Goal: Task Accomplishment & Management: Use online tool/utility

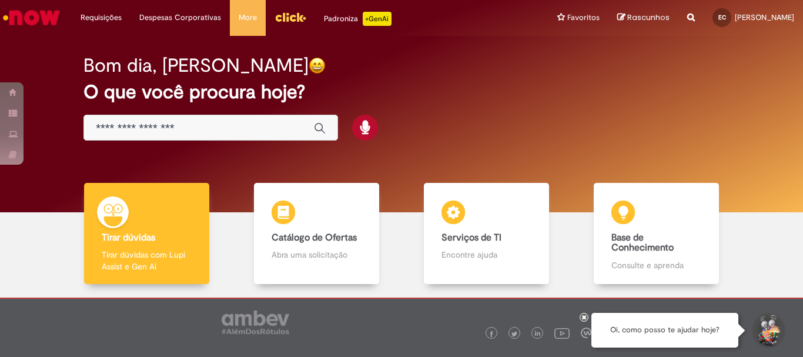
scroll to position [58, 0]
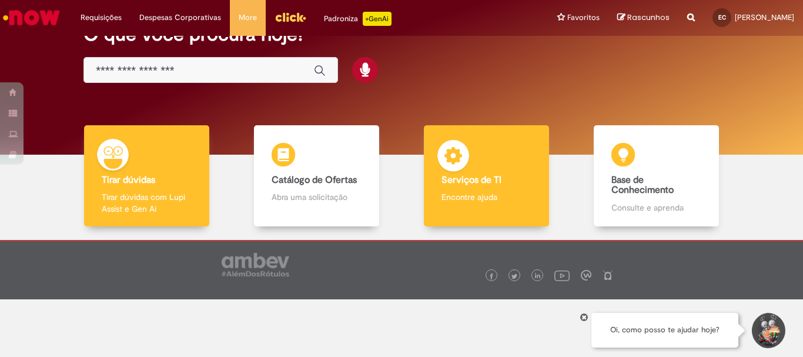
click at [465, 186] on div "Serviços de TI Serviços de TI Encontre ajuda" at bounding box center [486, 176] width 125 height 102
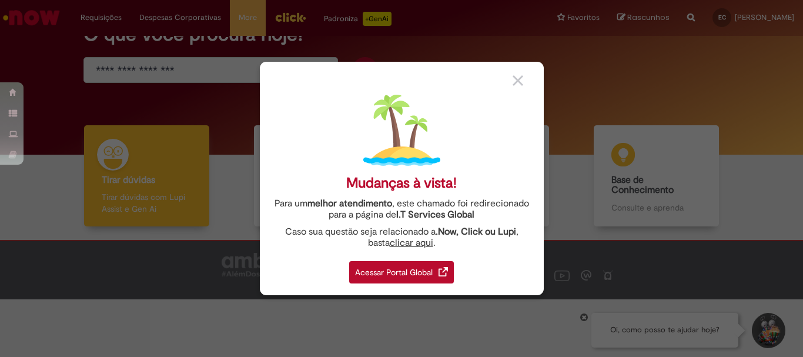
click at [519, 85] on img at bounding box center [517, 80] width 11 height 11
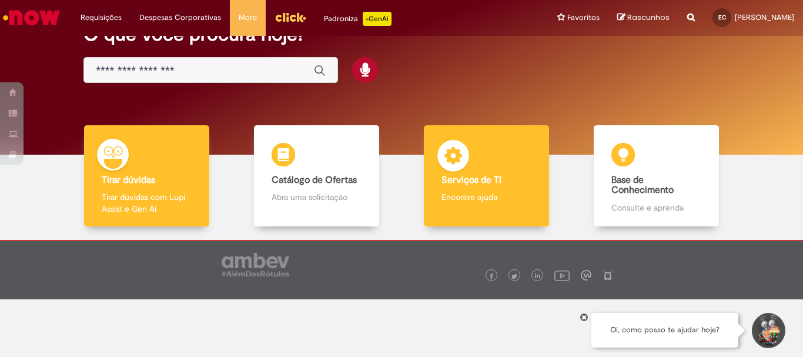
click at [488, 176] on b "Serviços de TI" at bounding box center [471, 180] width 60 height 12
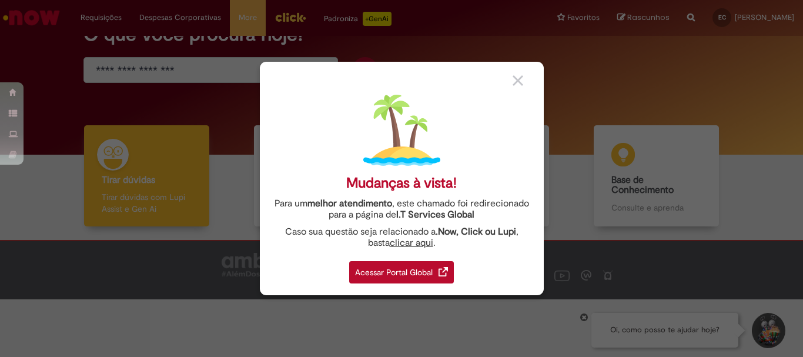
click at [510, 89] on div "Mudanças à vista! Para um melhor atendimento , este chamado foi redirecionado p…" at bounding box center [402, 178] width 284 height 233
click at [519, 83] on img at bounding box center [517, 80] width 11 height 11
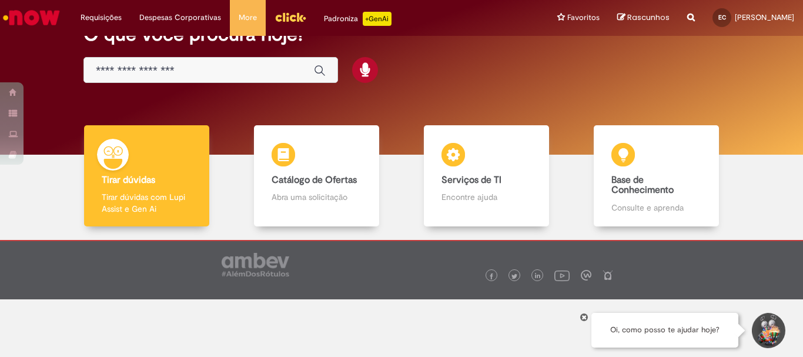
click at [147, 71] on input "Basta digitar aqui" at bounding box center [199, 71] width 206 height 14
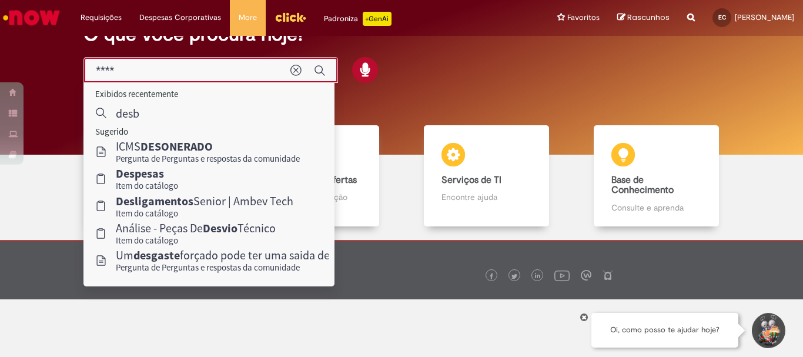
type input "*****"
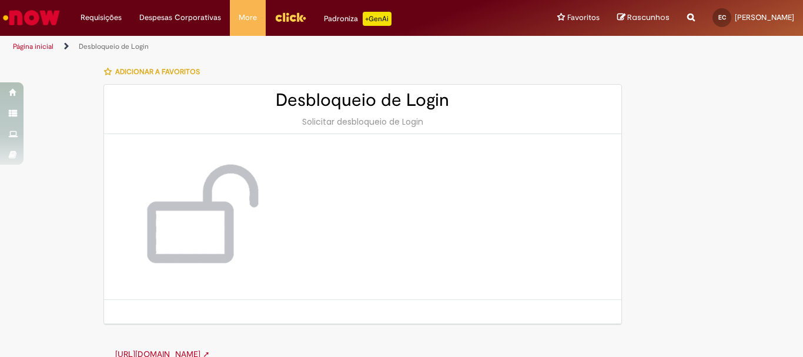
click at [371, 117] on div "Solicitar desbloqueio de Login" at bounding box center [362, 122] width 493 height 12
click at [327, 102] on h2 "Desbloqueio de Login" at bounding box center [362, 99] width 493 height 19
click at [333, 123] on div "Solicitar desbloqueio de Login" at bounding box center [362, 122] width 493 height 12
click at [188, 213] on img at bounding box center [197, 216] width 141 height 118
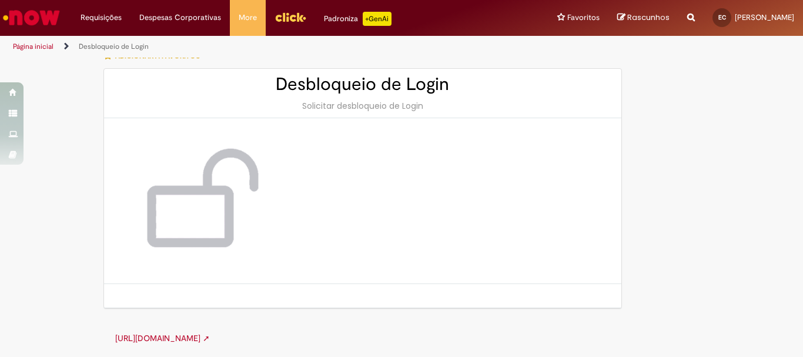
click at [210, 338] on link "[URL][DOMAIN_NAME] ➚" at bounding box center [162, 338] width 95 height 11
